Goal: Task Accomplishment & Management: Use online tool/utility

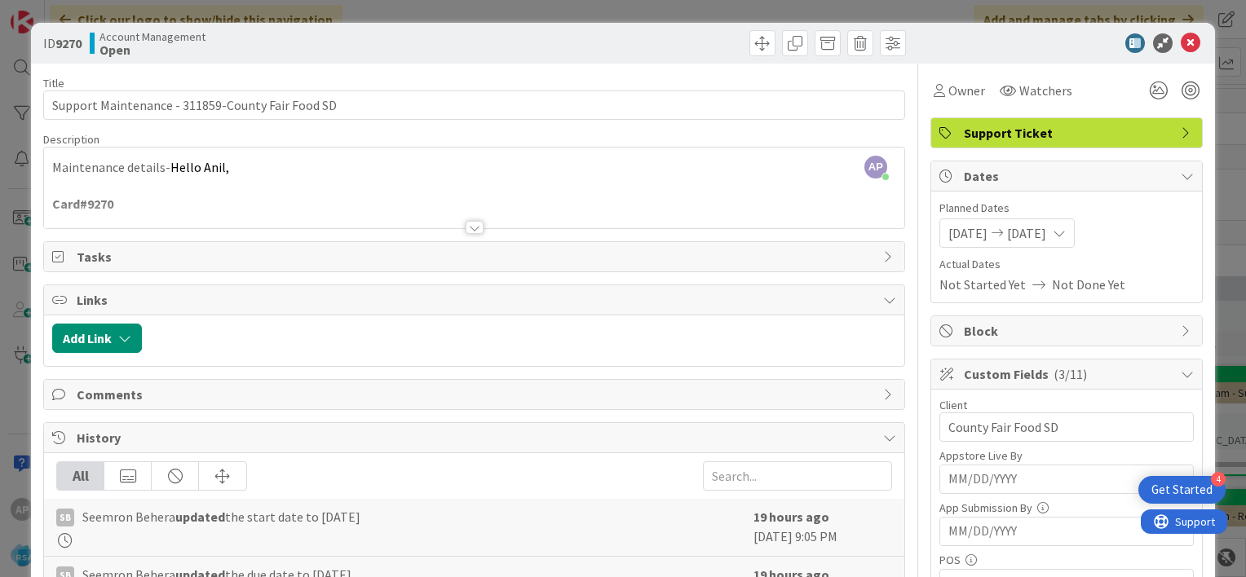
click at [470, 225] on div at bounding box center [475, 227] width 18 height 13
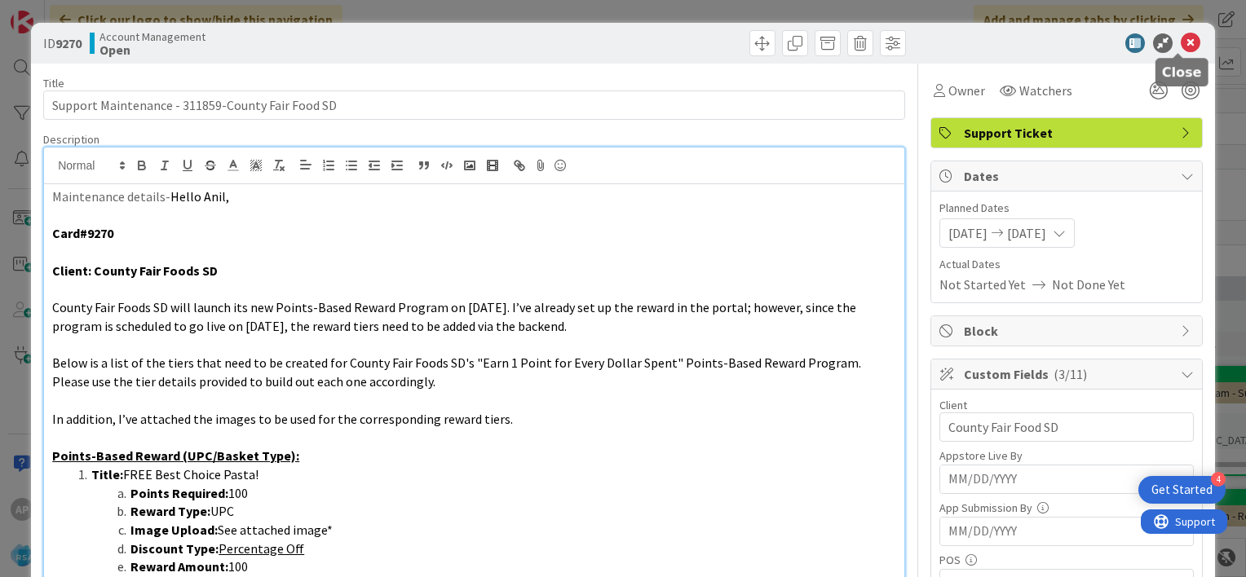
click at [1181, 42] on icon at bounding box center [1191, 43] width 20 height 20
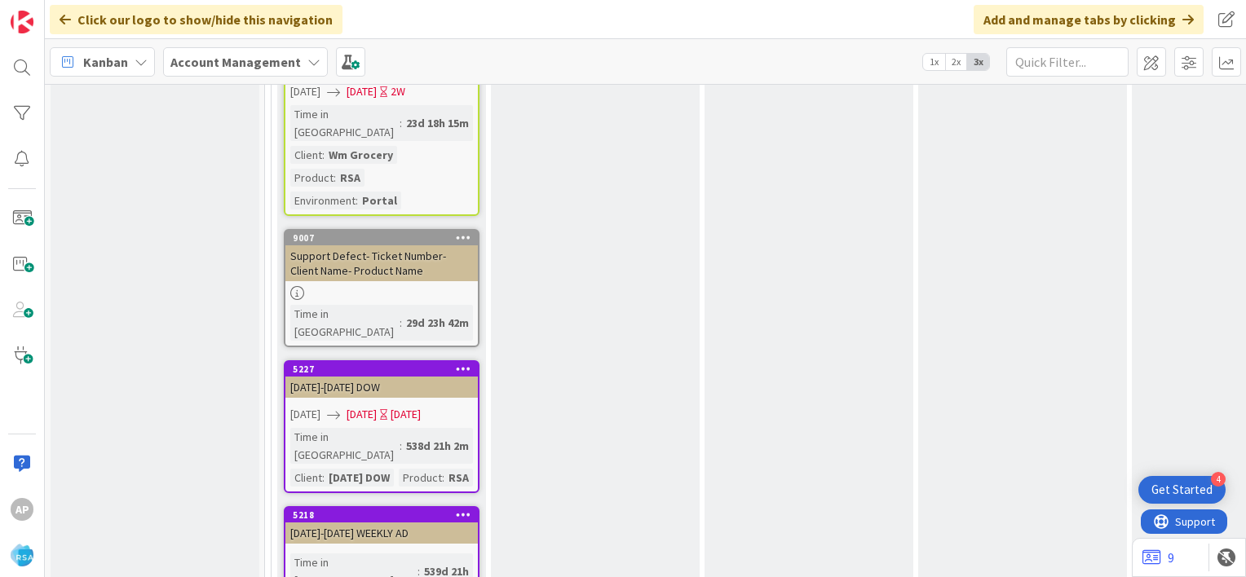
scroll to position [3179, 0]
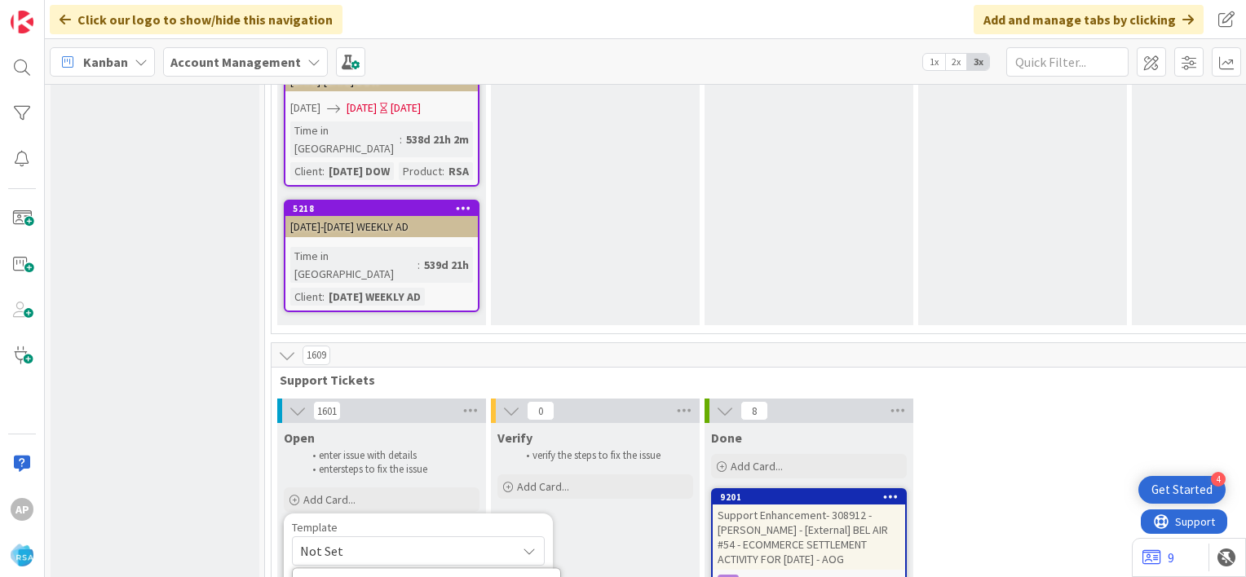
scroll to position [3307, 0]
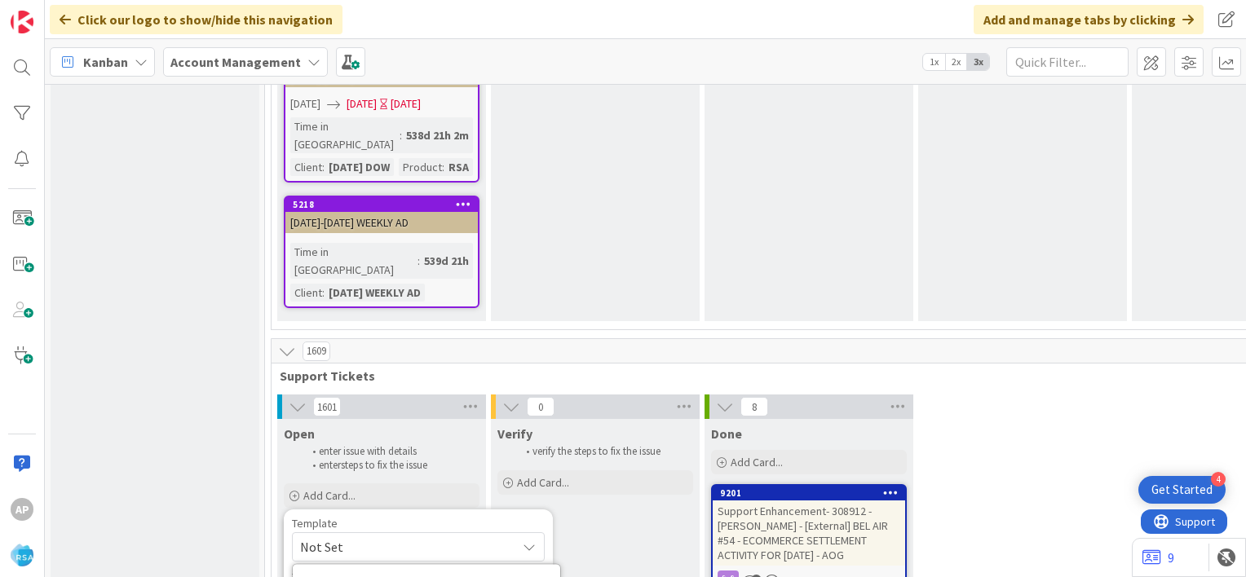
type textarea "x"
type textarea "Support Maintenance - Ticket Number-"
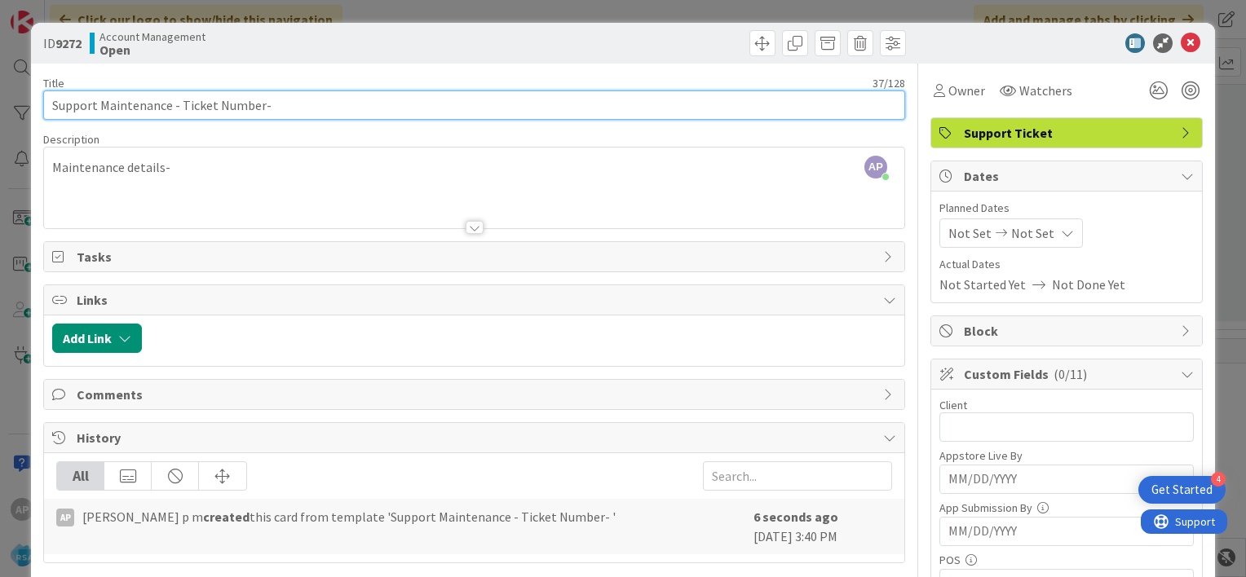
drag, startPoint x: 179, startPoint y: 104, endPoint x: 259, endPoint y: 107, distance: 79.1
click at [259, 107] on input "Support Maintenance - Ticket Number-" at bounding box center [474, 105] width 862 height 29
paste input "text"
paste input "#311926"
click at [188, 104] on input "Support Maintenance - #311926-" at bounding box center [474, 105] width 862 height 29
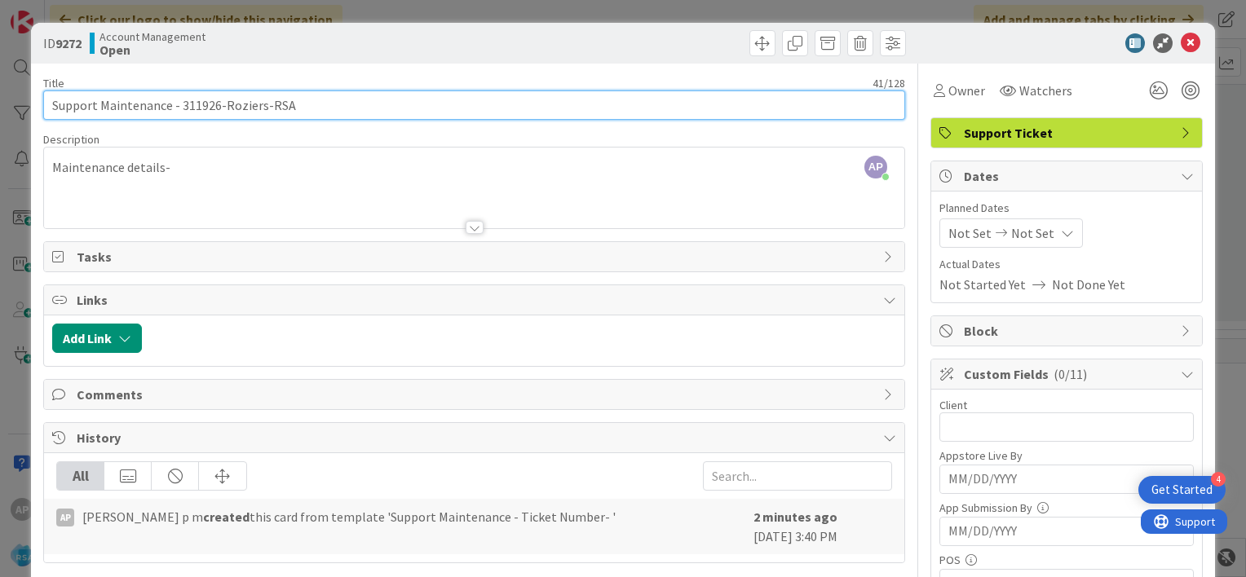
type input "Support Maintenance - 311926-Roziers-RSA"
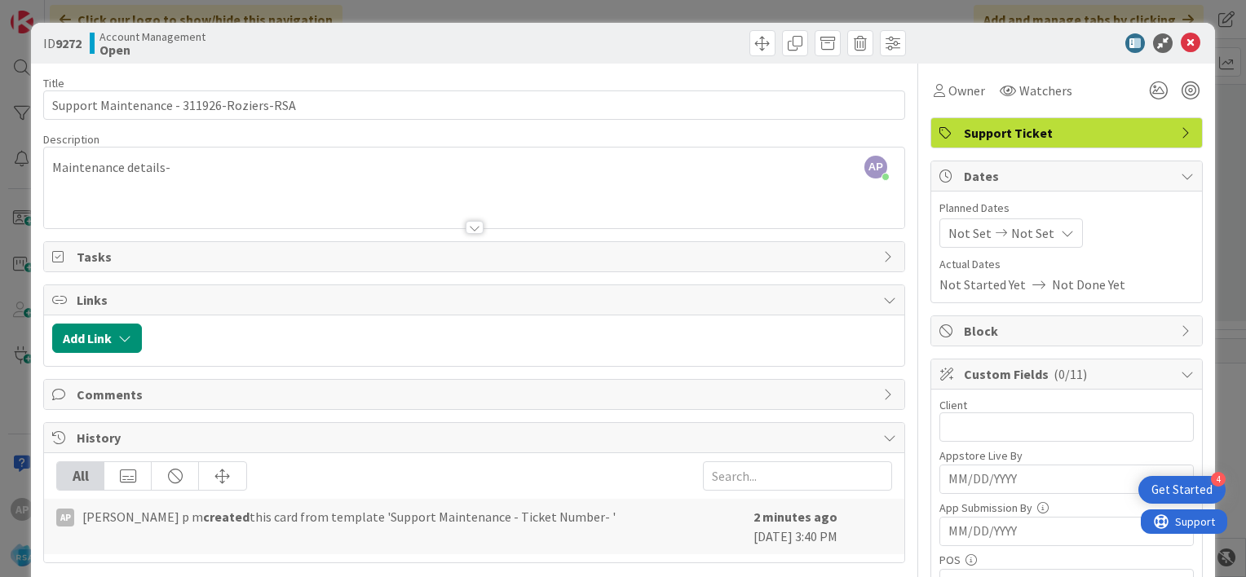
click at [467, 225] on div at bounding box center [475, 227] width 18 height 13
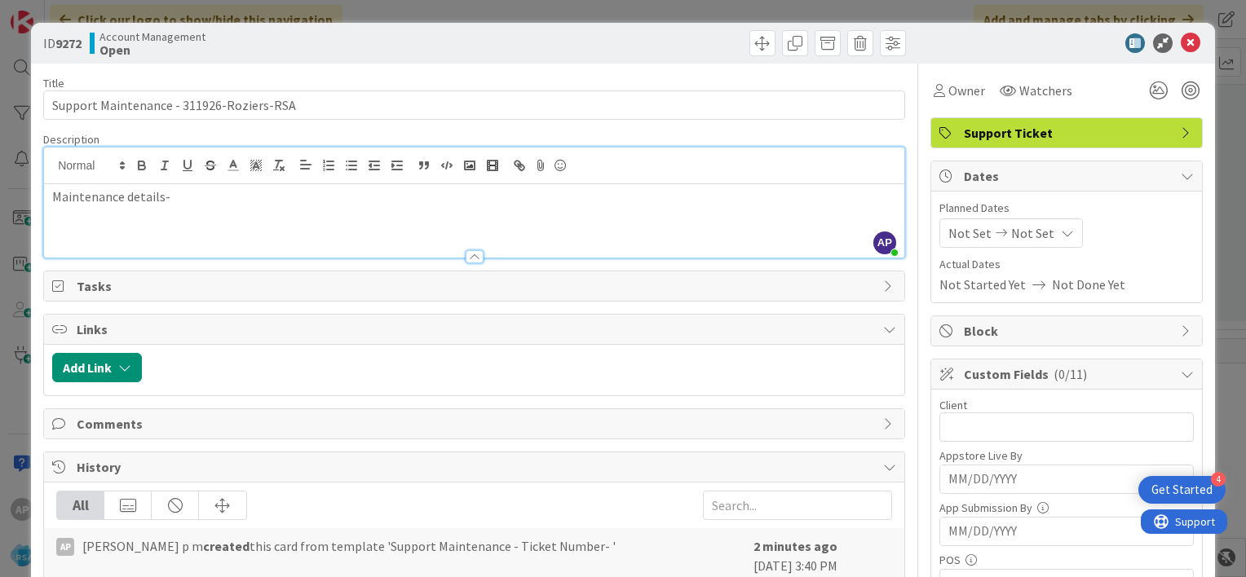
click at [197, 203] on p "Maintenance details-" at bounding box center [474, 197] width 844 height 19
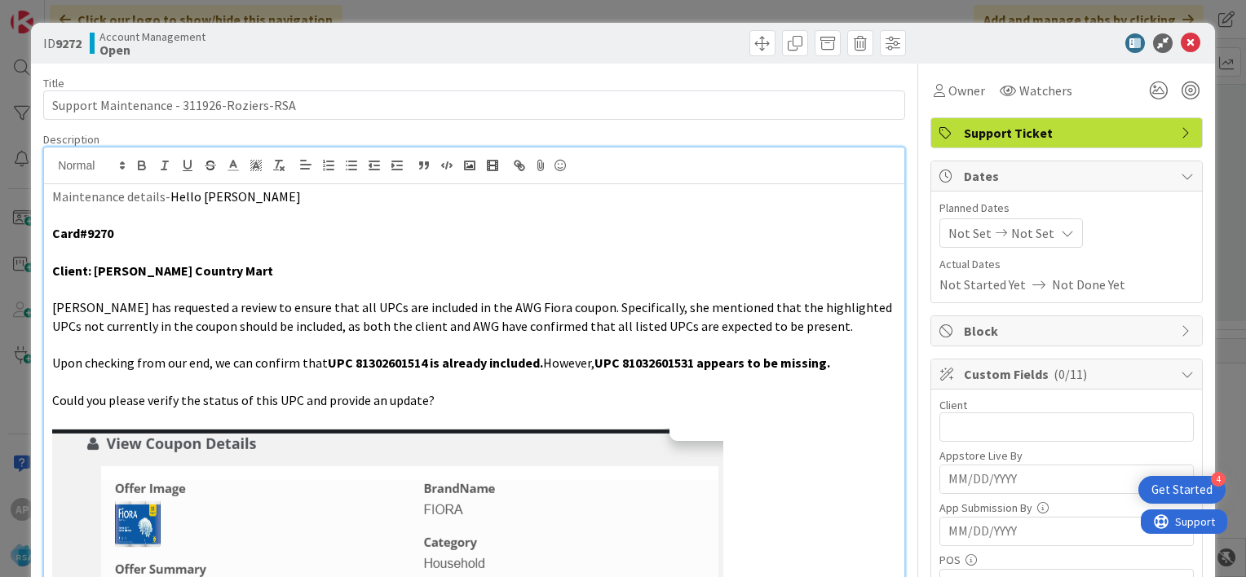
click at [117, 231] on p "Card#9270" at bounding box center [474, 233] width 844 height 19
click at [949, 241] on span "Not Set" at bounding box center [969, 233] width 43 height 20
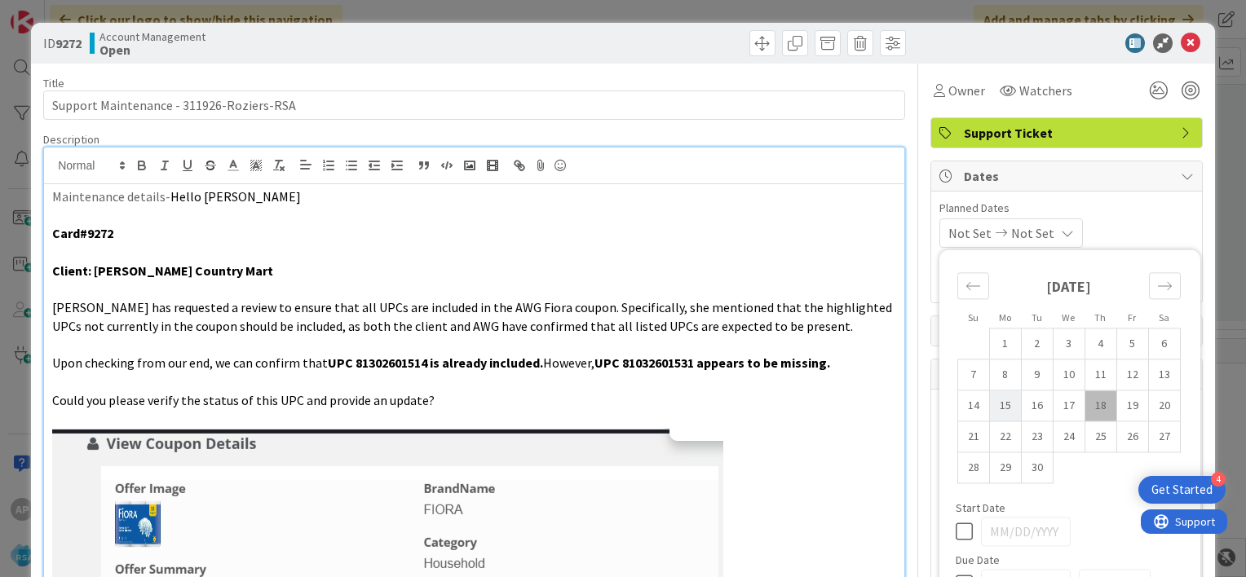
click at [992, 398] on td "15" at bounding box center [1005, 406] width 32 height 31
type input "09/15/2025"
click at [1116, 434] on td "26" at bounding box center [1132, 437] width 32 height 31
type input "09/26/2025"
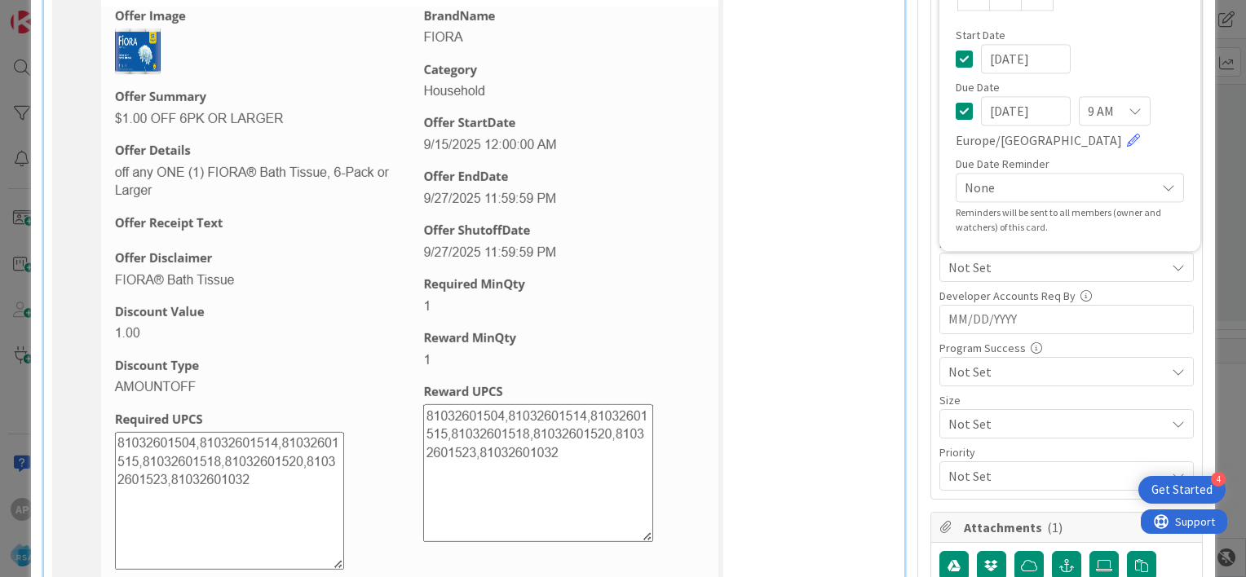
scroll to position [480, 0]
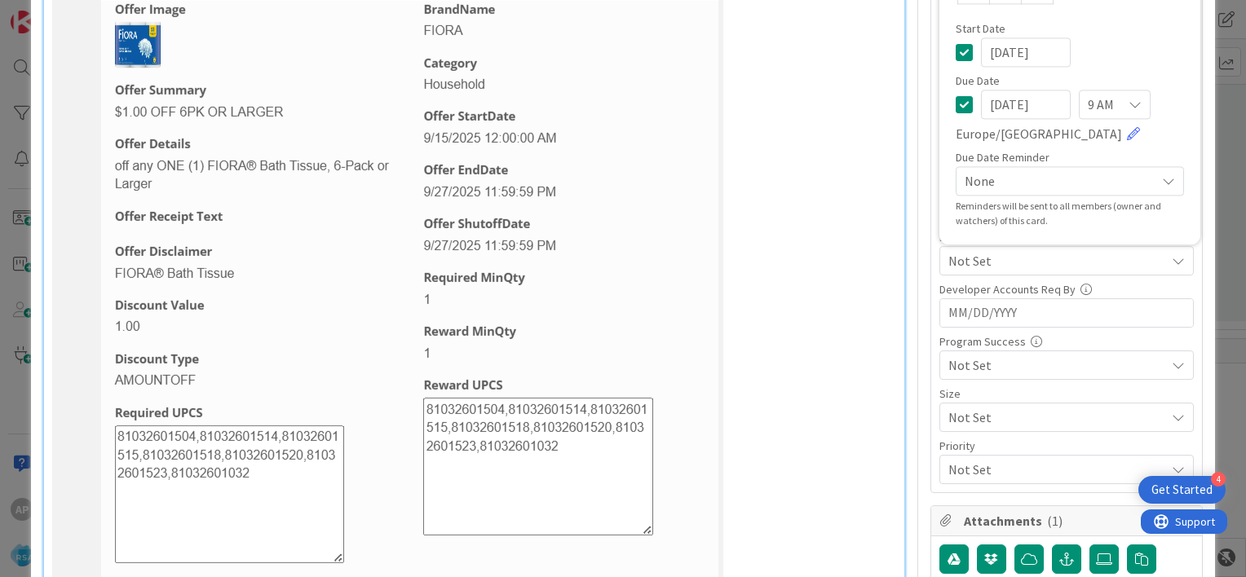
click at [975, 363] on span "Not Set" at bounding box center [1056, 366] width 217 height 20
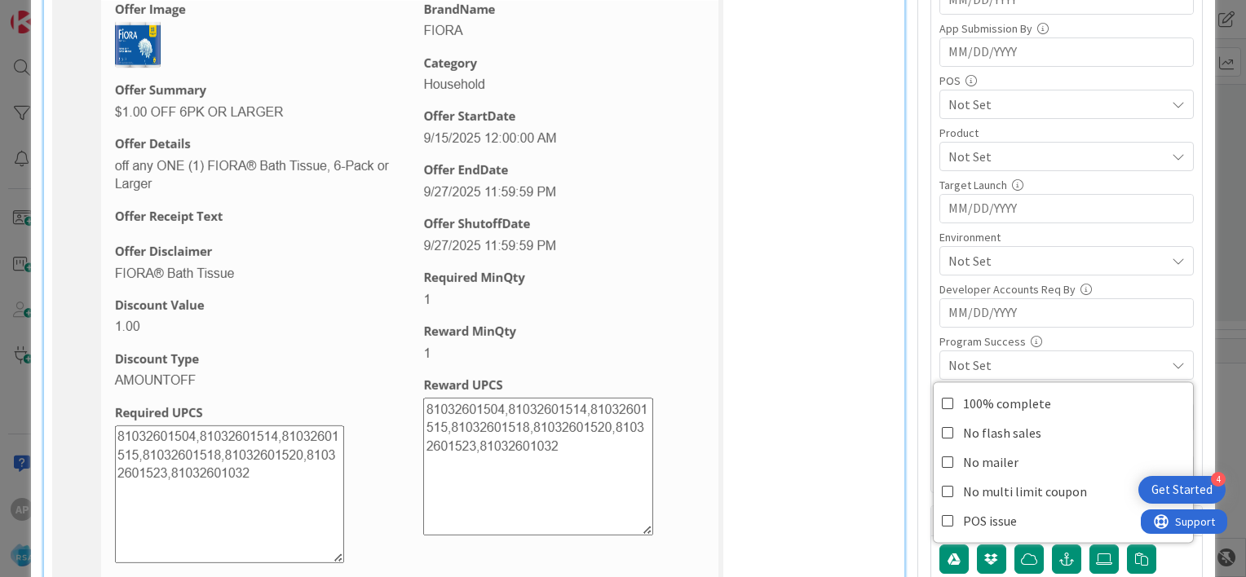
click at [975, 363] on span "Not Set" at bounding box center [1056, 366] width 217 height 20
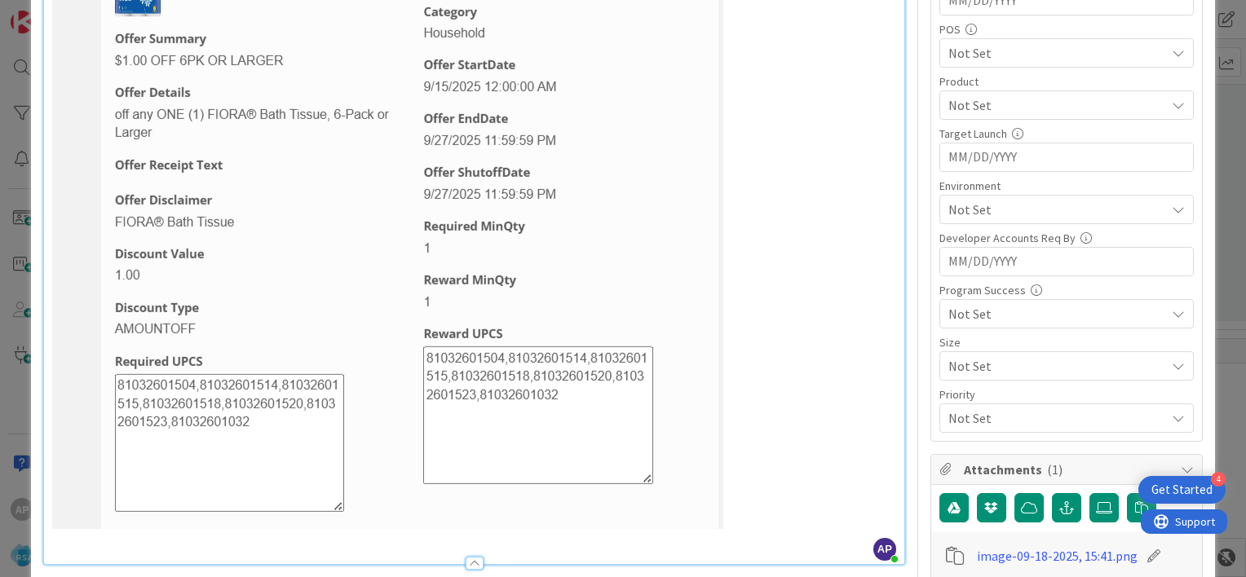
click at [973, 365] on span "Not Set" at bounding box center [1052, 366] width 209 height 23
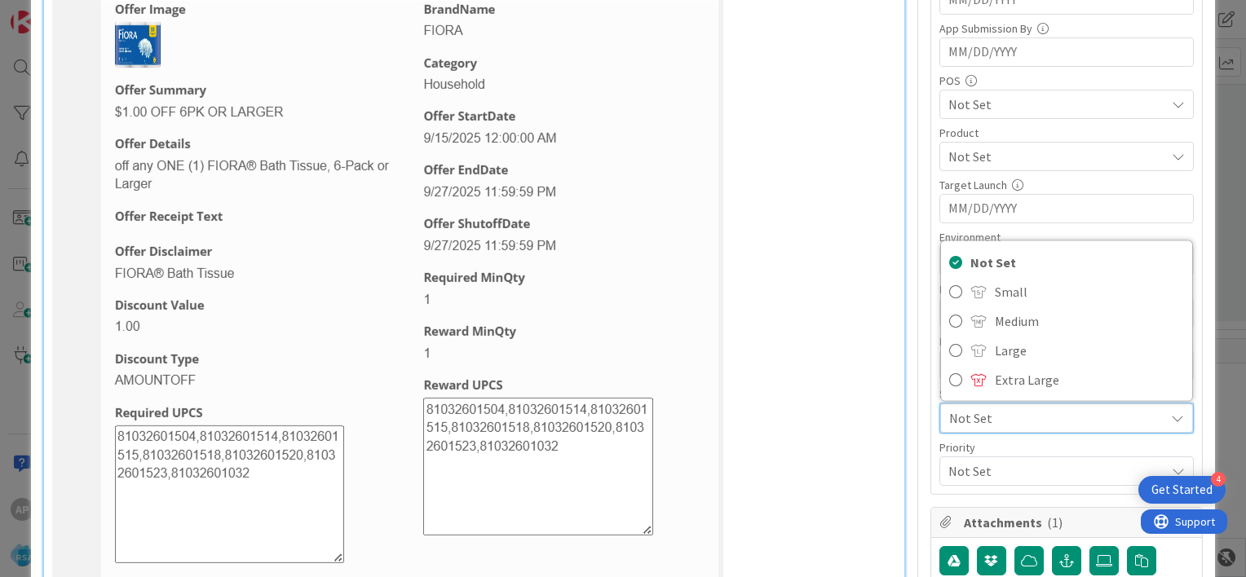
scroll to position [479, 0]
click at [915, 197] on div "Title 41 / 128 Support Maintenance - 311926-Roziers-RSA Description AP Akhil p …" at bounding box center [623, 268] width 1160 height 1367
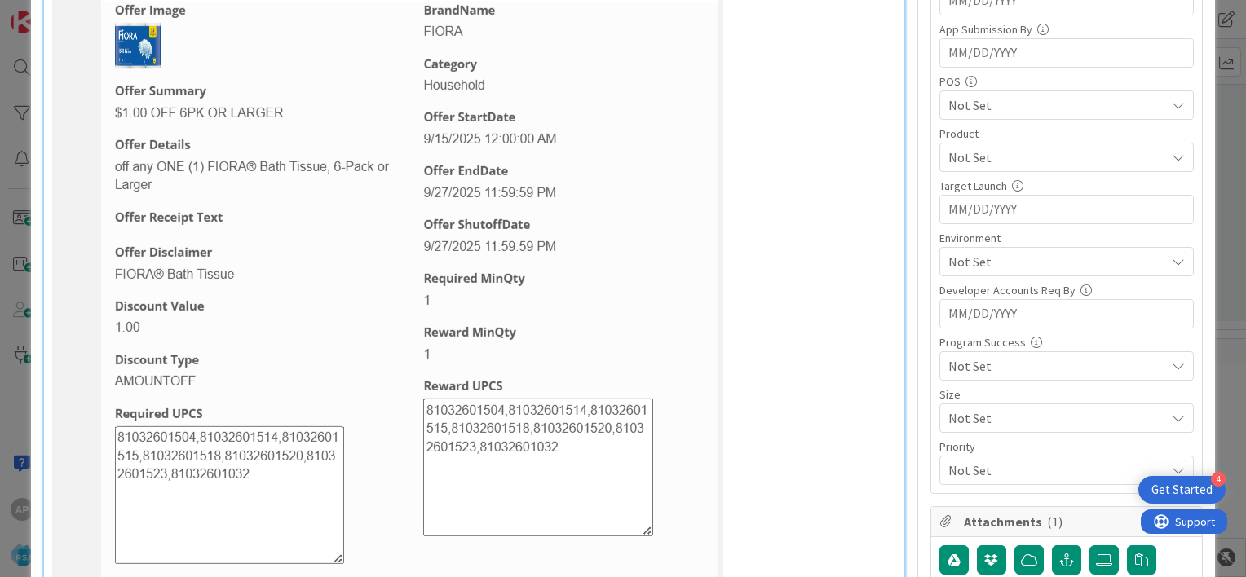
click at [956, 158] on span "Not Set" at bounding box center [1056, 158] width 217 height 20
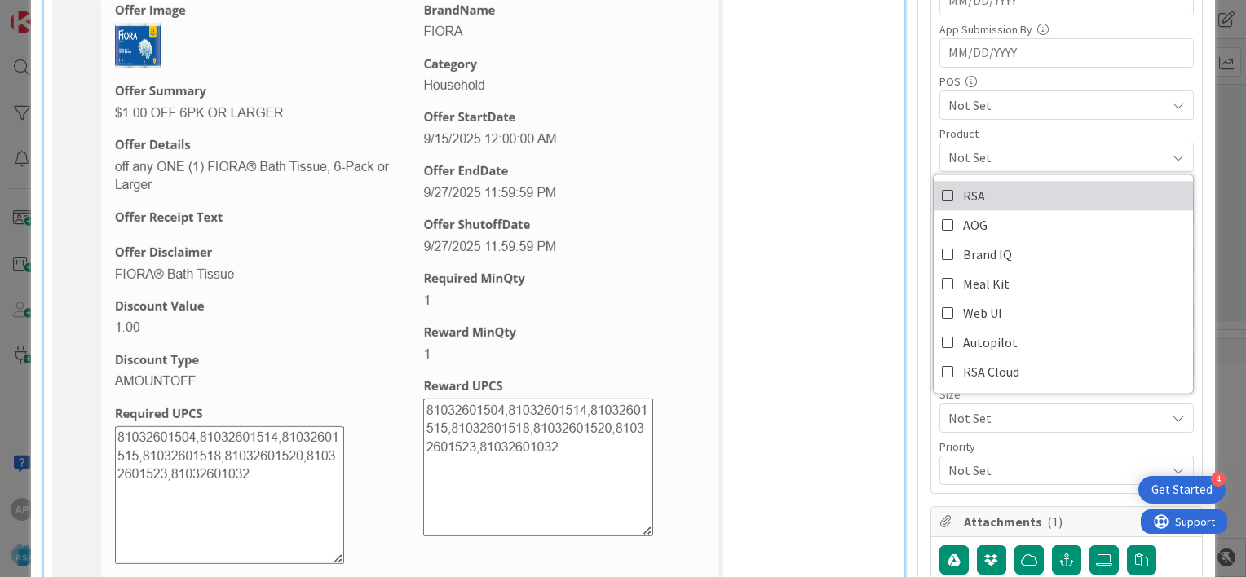
click at [942, 191] on icon at bounding box center [948, 195] width 13 height 24
click at [931, 147] on div "Client 0 / 32 Appstore Live By Navigate forward to interact with the calendar a…" at bounding box center [1066, 202] width 271 height 582
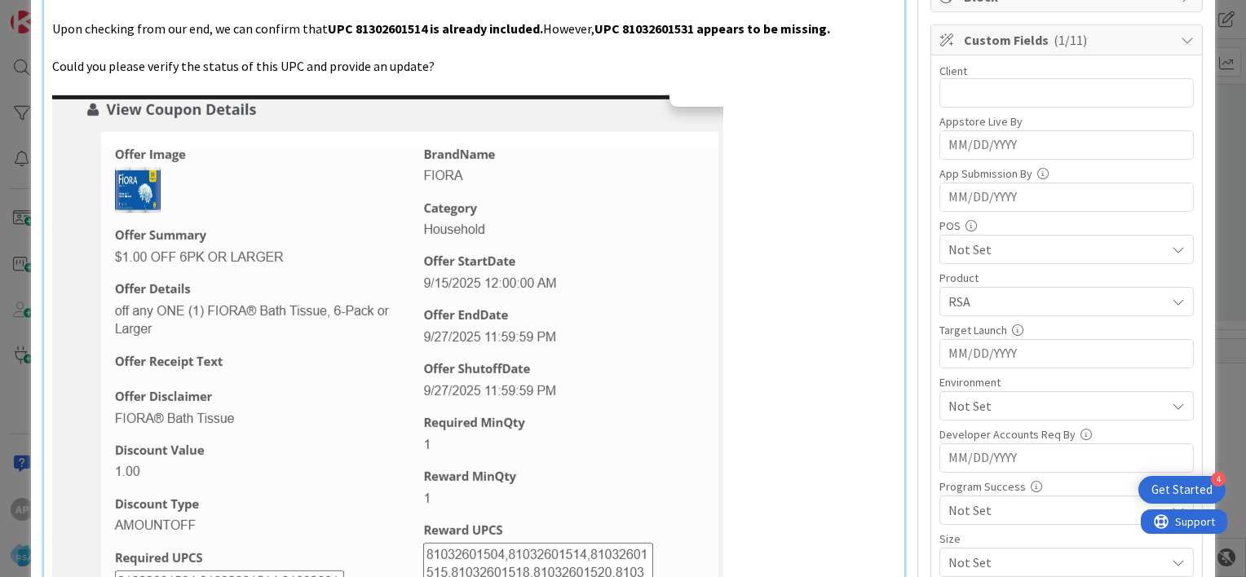
scroll to position [328, 0]
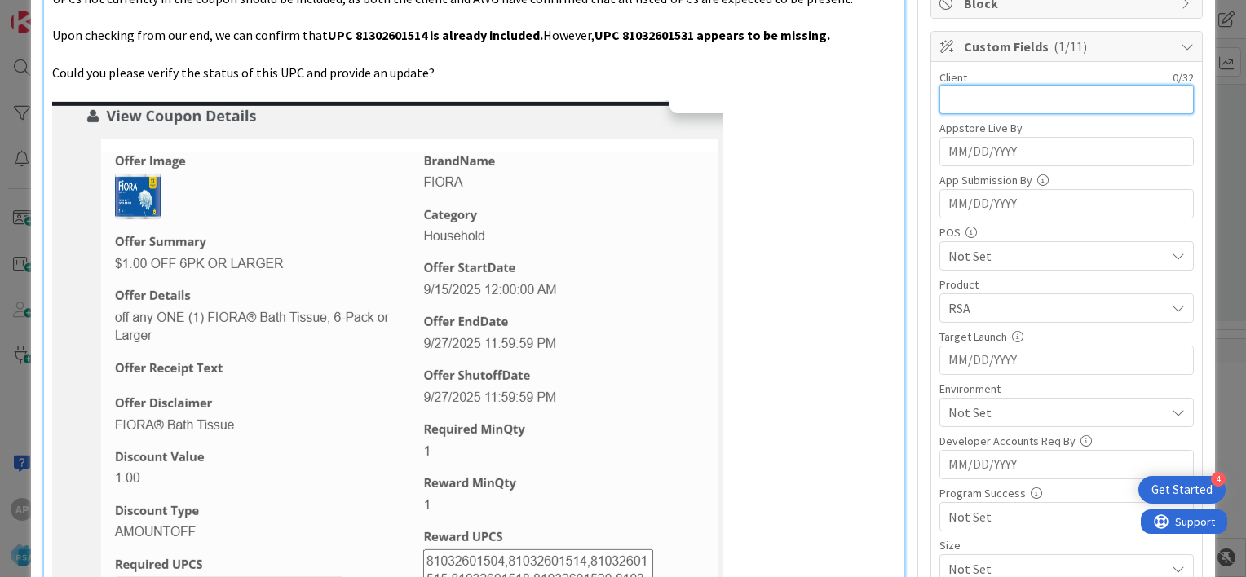
click at [949, 94] on input "text" at bounding box center [1066, 99] width 254 height 29
paste input "Hello Anil Card#9270 Client: R"
type input "Hello Anil Card#9270 Client: R"
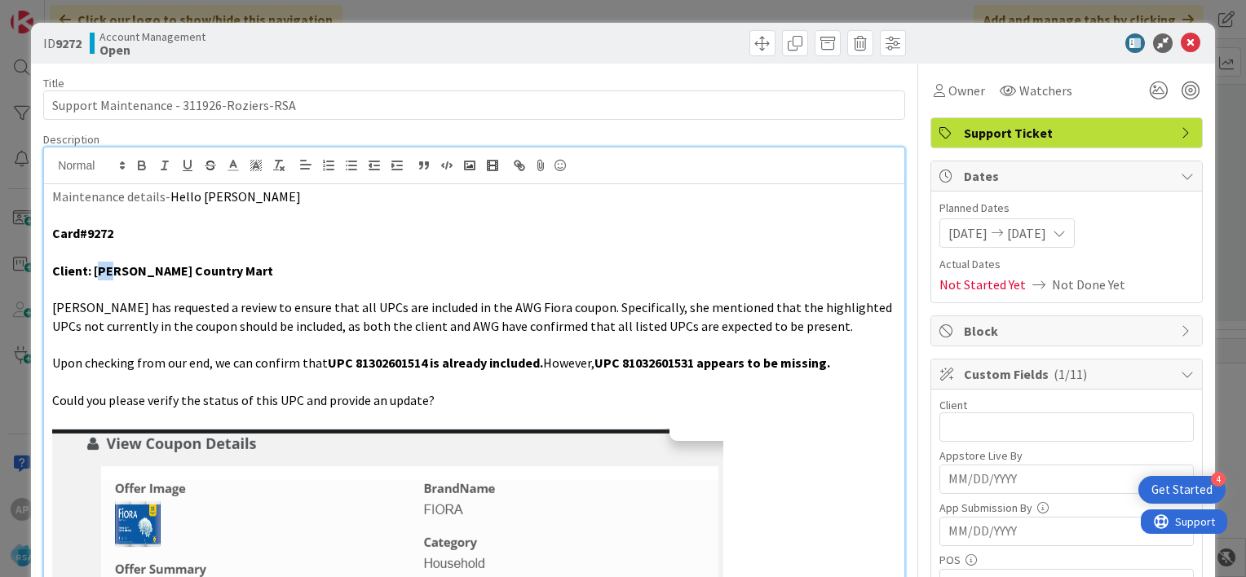
drag, startPoint x: 96, startPoint y: 268, endPoint x: 113, endPoint y: 273, distance: 17.8
click at [113, 273] on strong "Client: Rozier's Country Mart" at bounding box center [162, 271] width 221 height 16
click at [97, 271] on strong "Client: Rozier's Country Mart" at bounding box center [162, 271] width 221 height 16
drag, startPoint x: 94, startPoint y: 271, endPoint x: 250, endPoint y: 268, distance: 156.6
click at [250, 268] on p "Client: Rozier's Country Mart" at bounding box center [474, 271] width 844 height 19
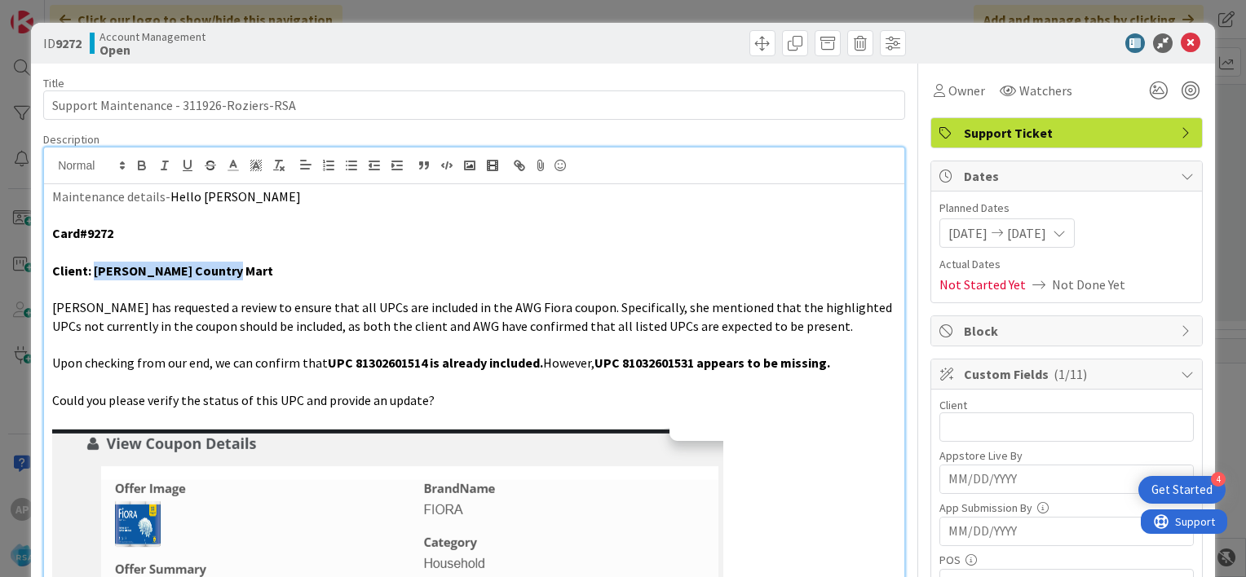
copy strong "Rozier's Country Mart"
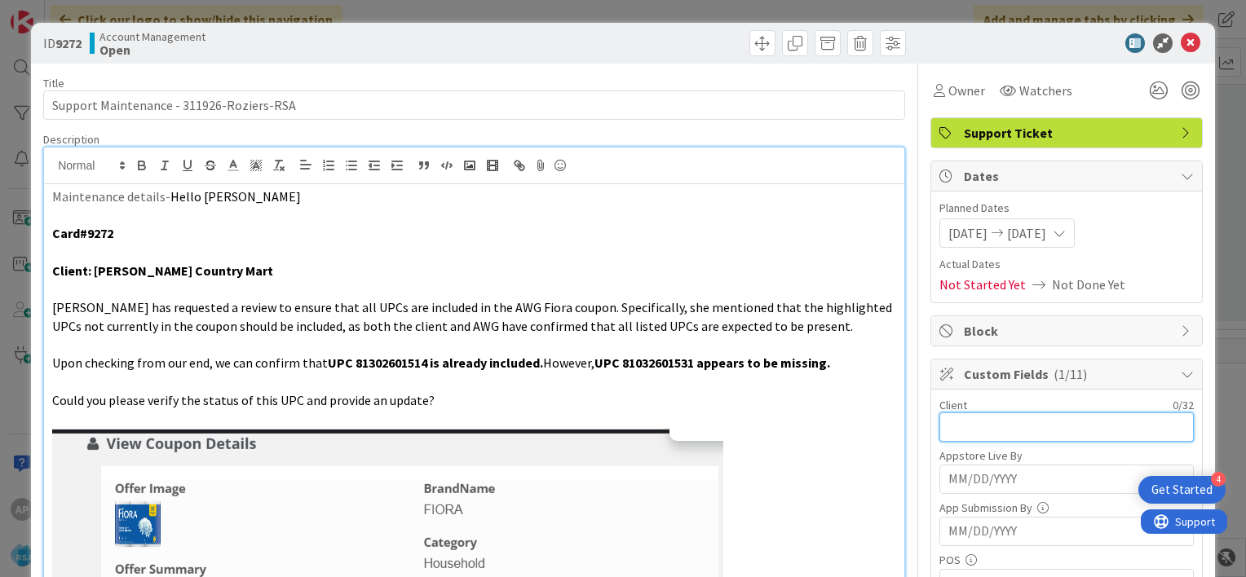
click at [945, 424] on input "text" at bounding box center [1066, 427] width 254 height 29
paste input "Rozier's Country Mart"
type input "Rozier's Country Mart"
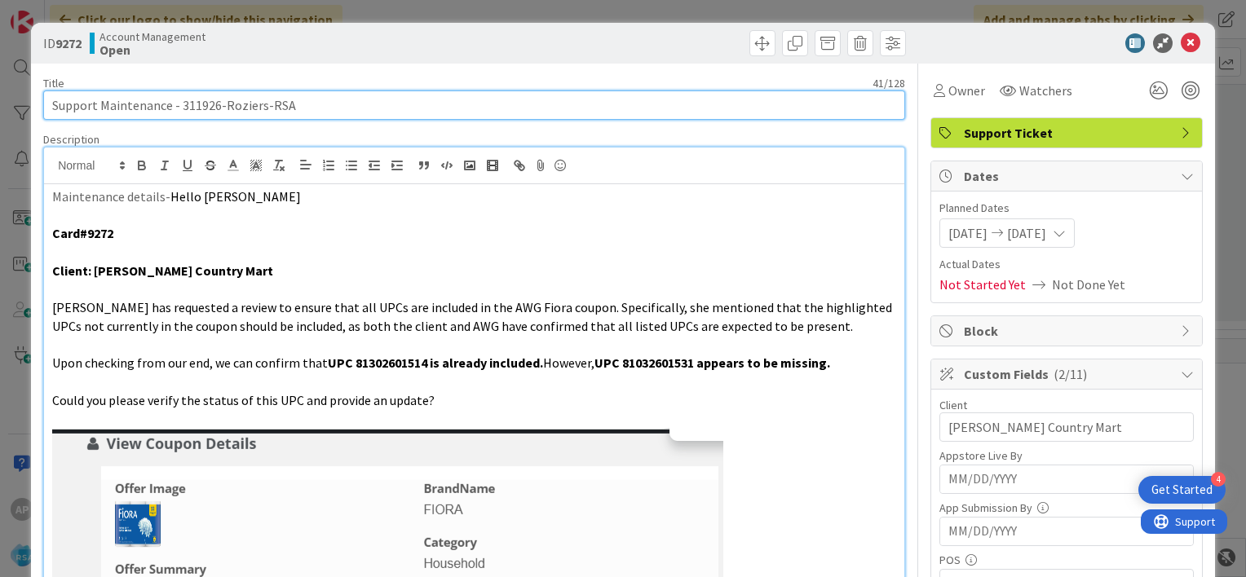
click at [192, 102] on input "Support Maintenance - 311926-Roziers-RSA" at bounding box center [474, 105] width 862 height 29
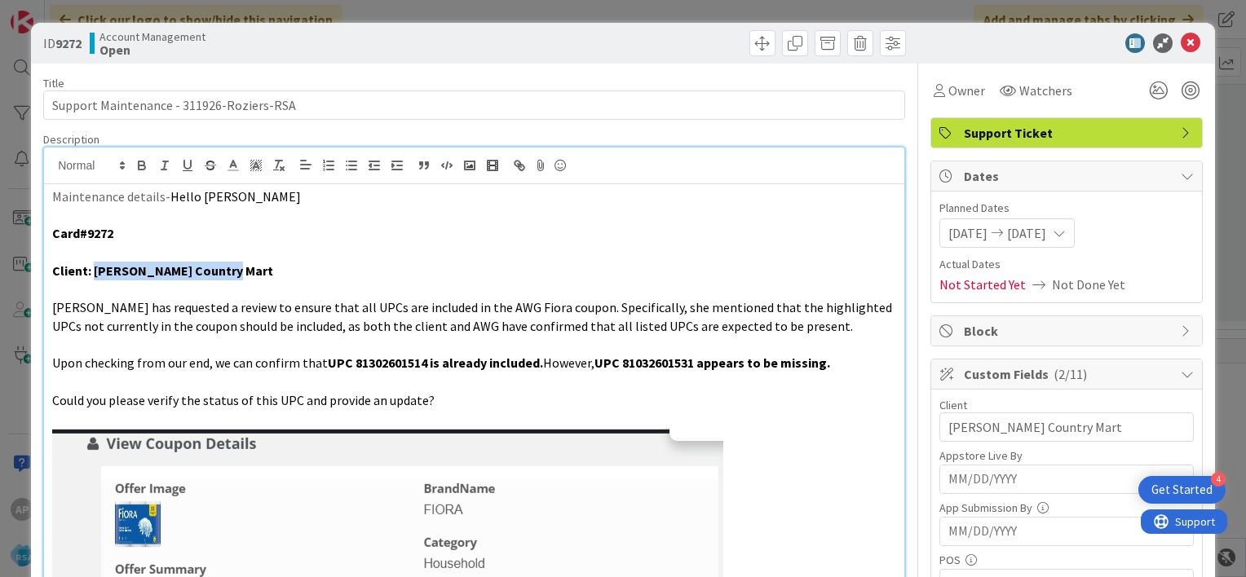
drag, startPoint x: 94, startPoint y: 270, endPoint x: 222, endPoint y: 274, distance: 128.1
click at [222, 274] on p "Client: Rozier's Country Mart" at bounding box center [474, 271] width 844 height 19
copy strong "Rozier's Country Mart"
